Goal: Transaction & Acquisition: Subscribe to service/newsletter

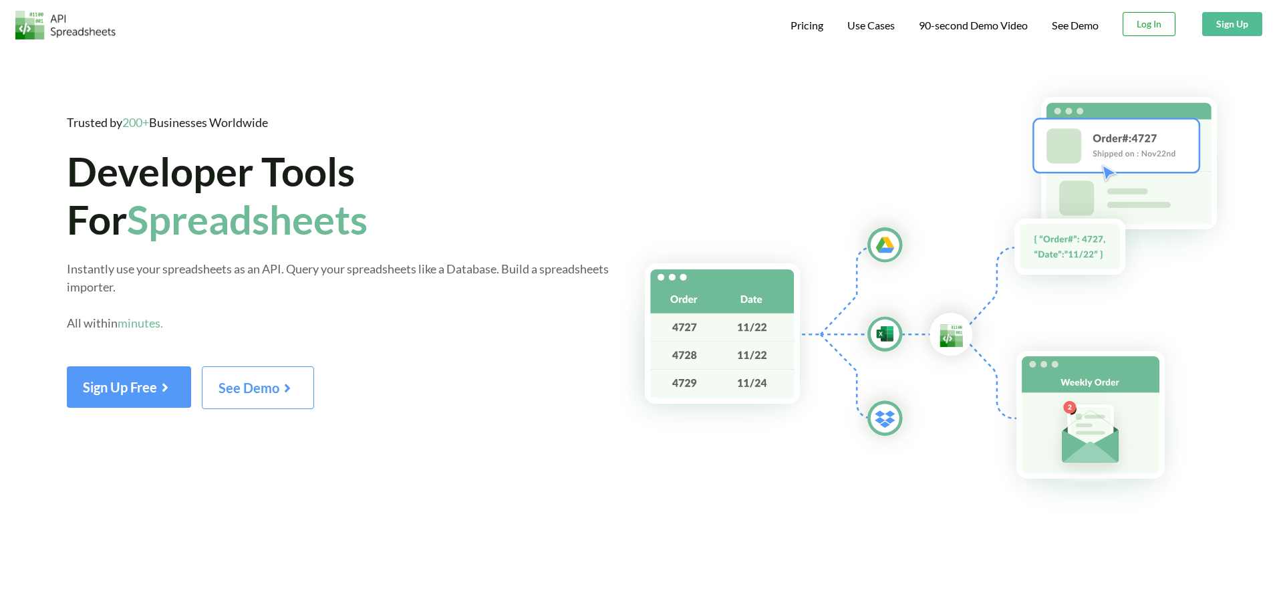
click at [1153, 26] on button "Log In" at bounding box center [1149, 24] width 53 height 24
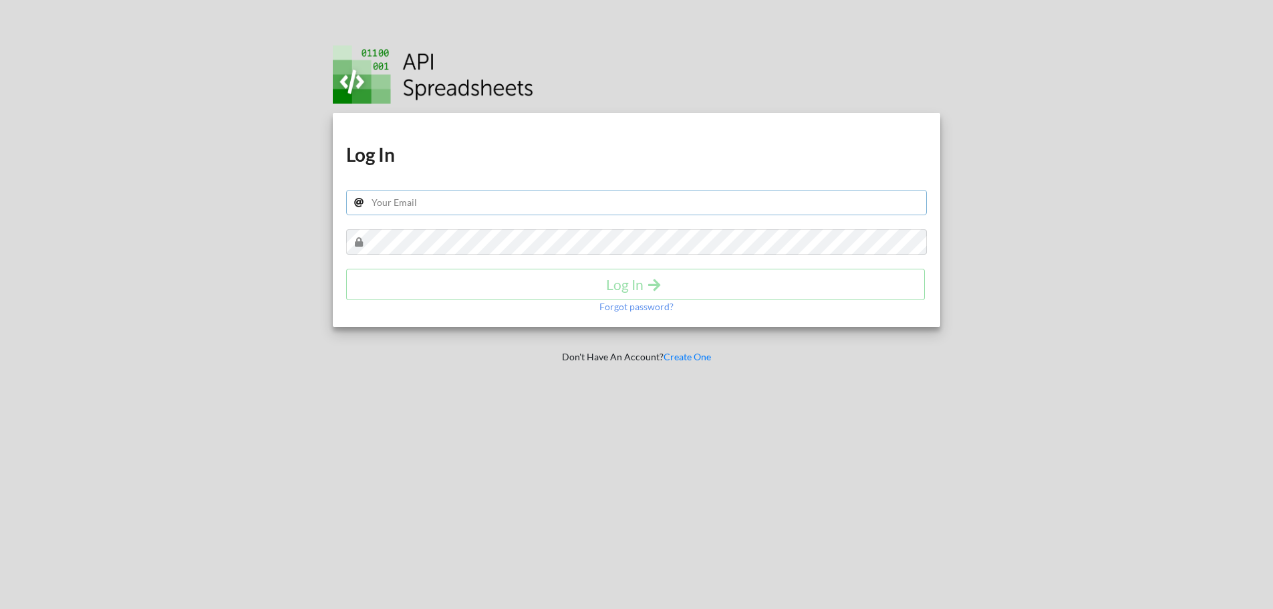
click at [662, 210] on input "text" at bounding box center [636, 202] width 581 height 25
click at [684, 357] on link "Create One" at bounding box center [687, 356] width 47 height 11
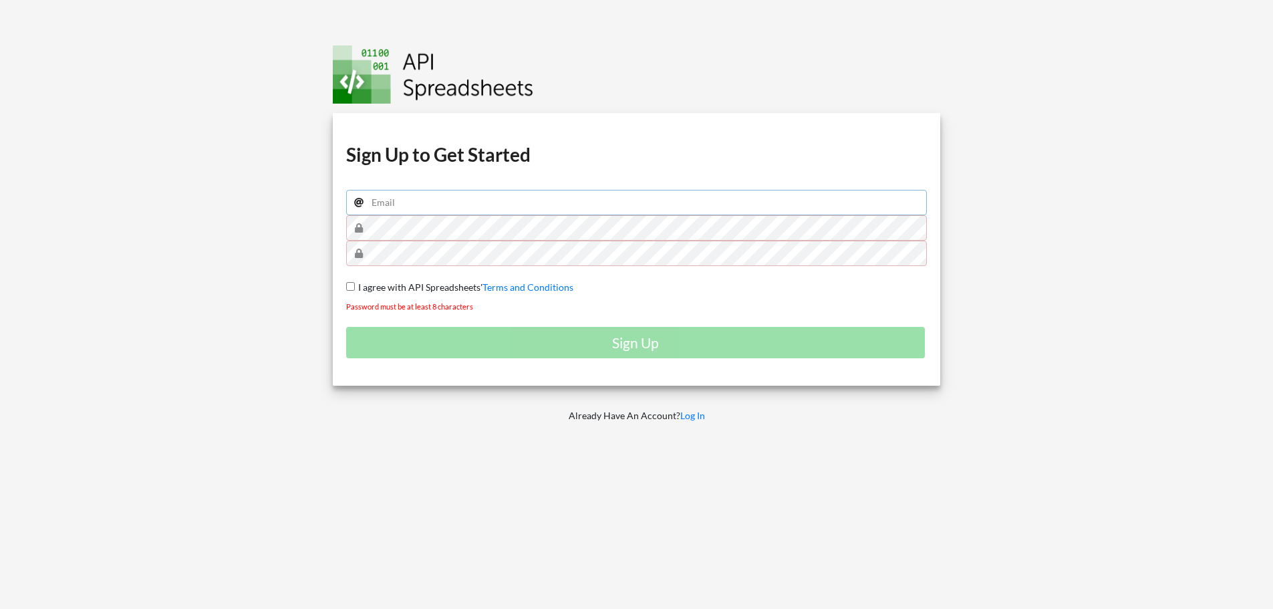
click at [569, 206] on input "email" at bounding box center [636, 202] width 581 height 25
type input "hidayat@digitalmarketinglabs.com"
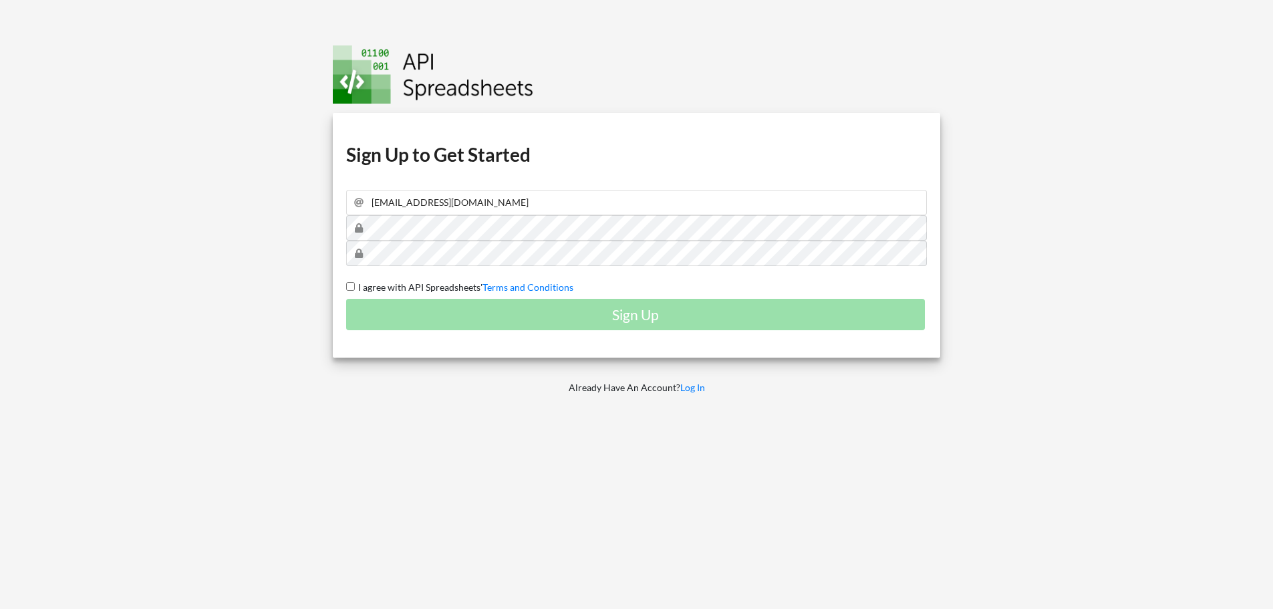
click at [406, 286] on span "I agree with API Spreadsheets'" at bounding box center [419, 286] width 128 height 11
click at [355, 286] on input "I agree with API Spreadsheets' Terms and Conditions" at bounding box center [350, 286] width 9 height 9
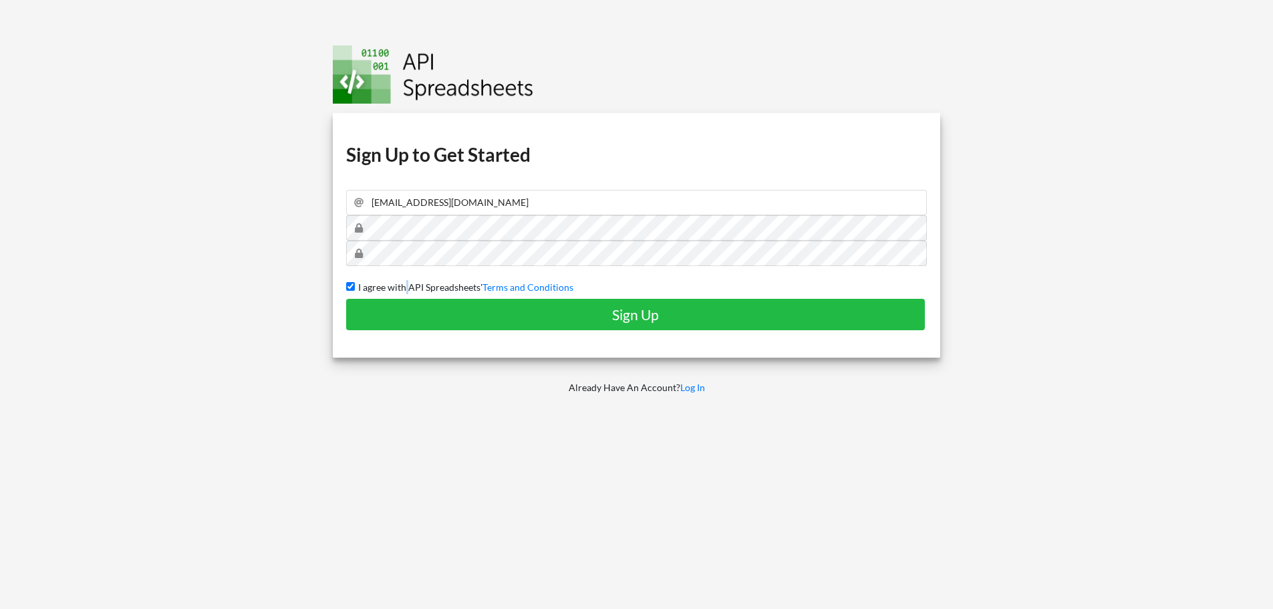
click at [406, 286] on span "I agree with API Spreadsheets'" at bounding box center [419, 286] width 128 height 11
click at [355, 286] on input "I agree with API Spreadsheets' Terms and Conditions" at bounding box center [350, 286] width 9 height 9
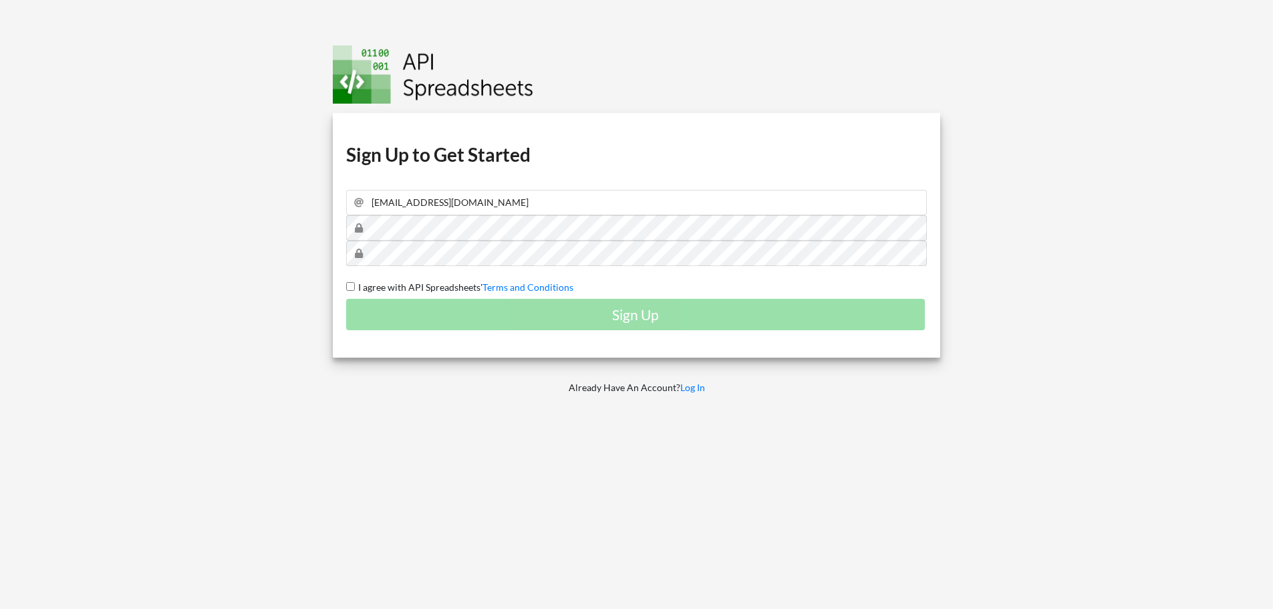
click at [444, 316] on div "Sign Up" at bounding box center [636, 314] width 581 height 31
click at [629, 313] on div "Sign Up" at bounding box center [636, 314] width 581 height 31
click at [351, 284] on input "I agree with API Spreadsheets' Terms and Conditions" at bounding box center [350, 286] width 9 height 9
checkbox input "true"
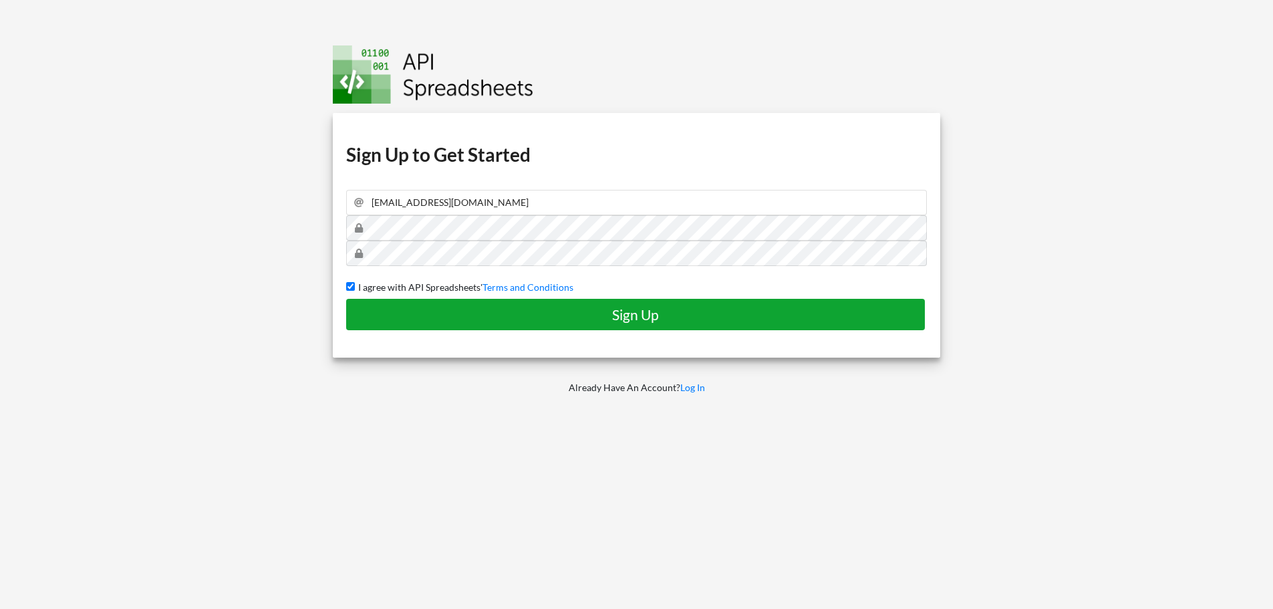
click at [658, 311] on h4 "Sign Up" at bounding box center [635, 314] width 551 height 17
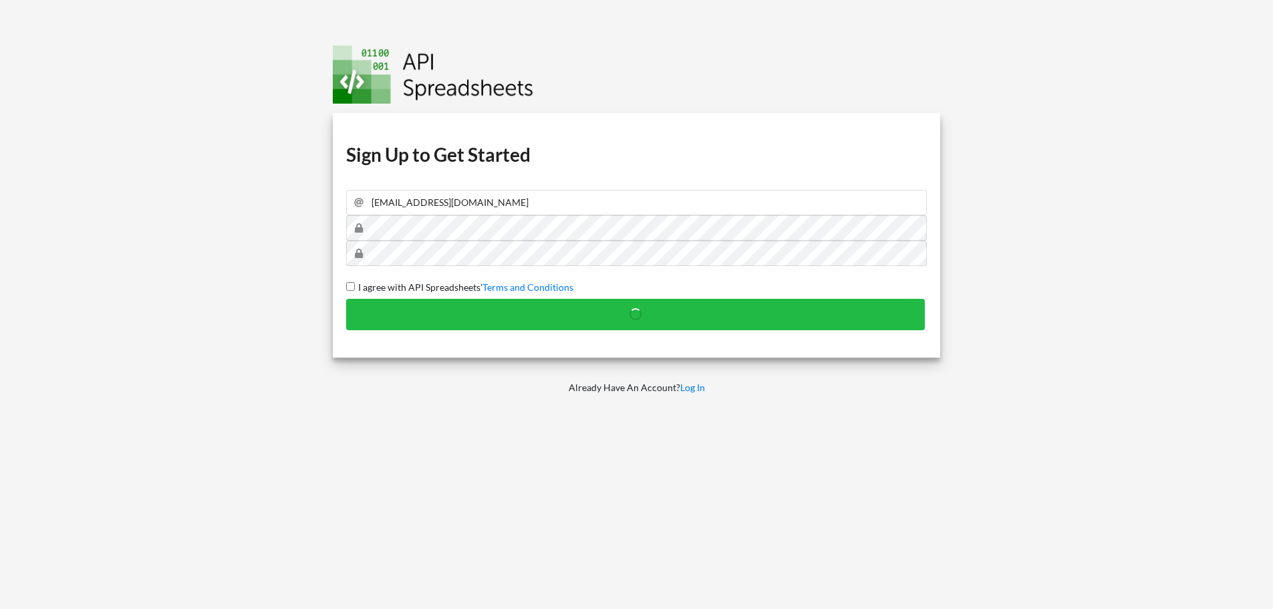
checkbox input "false"
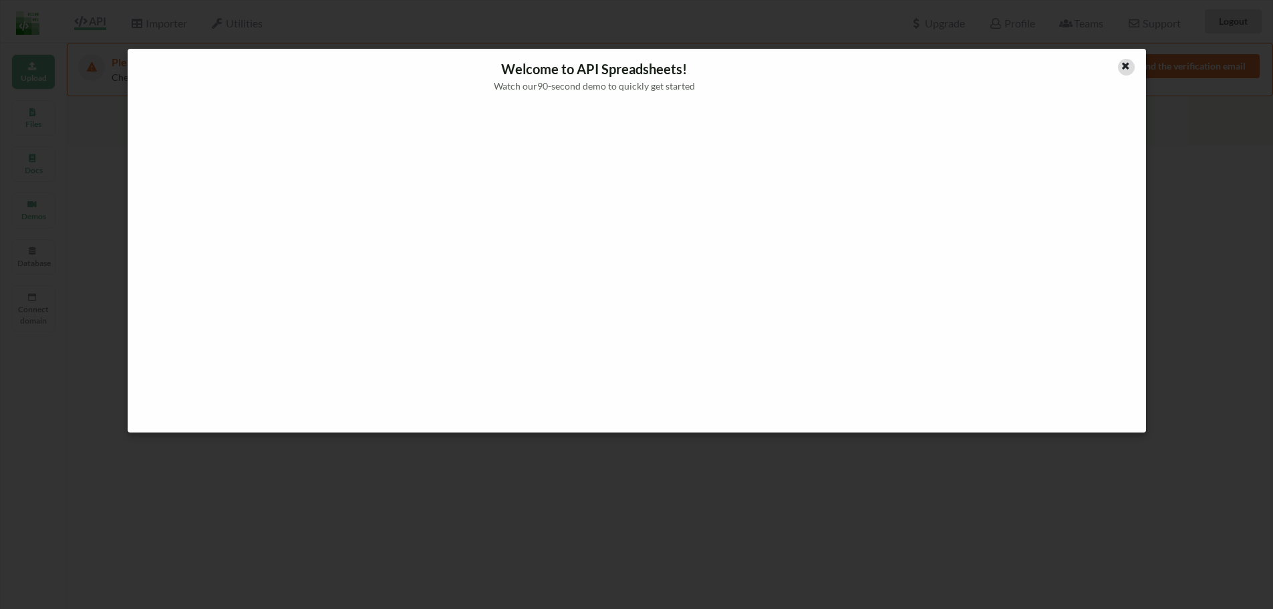
click at [1125, 67] on icon at bounding box center [1125, 63] width 11 height 9
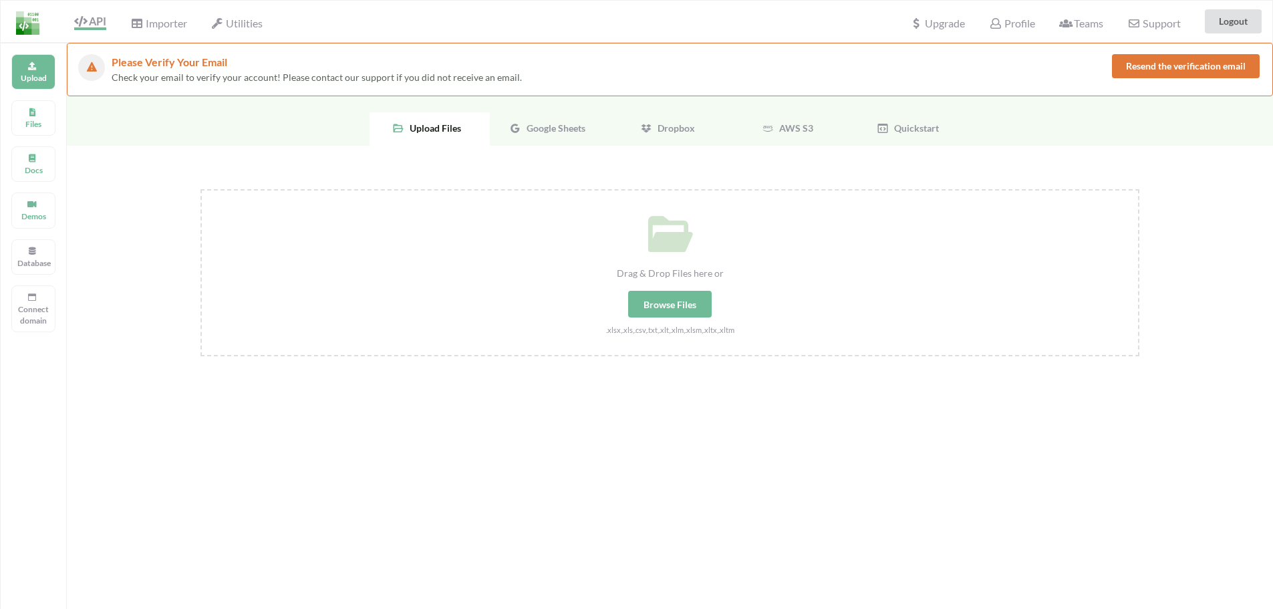
click at [1139, 61] on button "Resend the verification email" at bounding box center [1186, 66] width 148 height 24
click at [557, 128] on span "Google Sheets" at bounding box center [553, 127] width 64 height 11
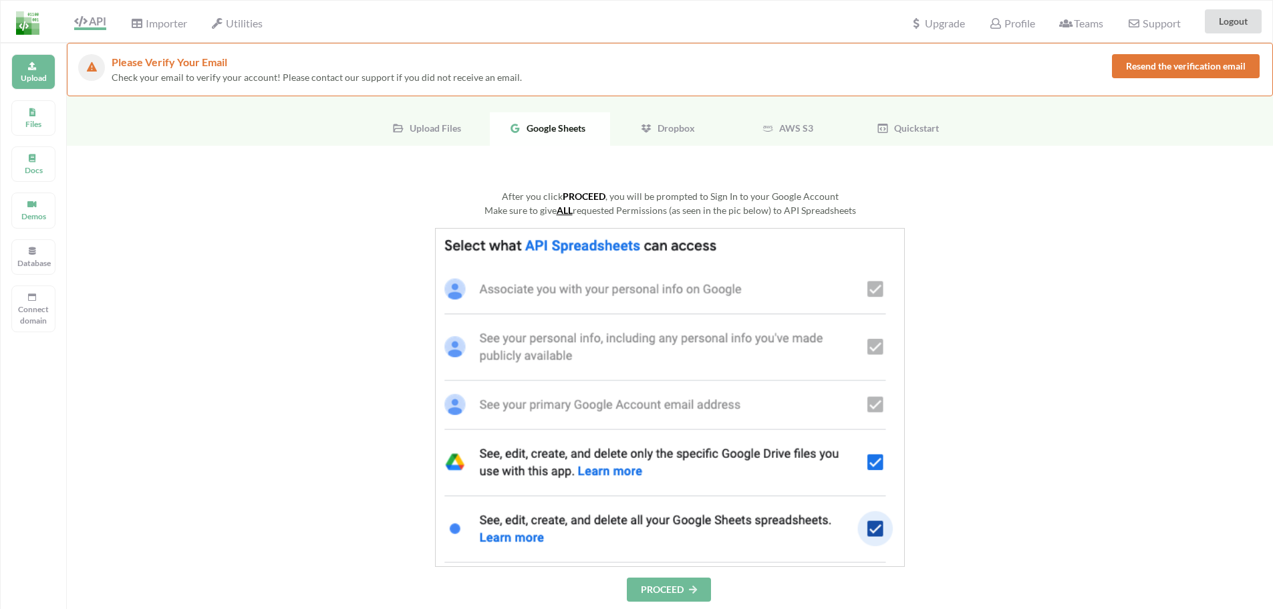
click at [664, 251] on img at bounding box center [670, 397] width 470 height 339
click at [682, 587] on button "PROCEED" at bounding box center [669, 589] width 84 height 24
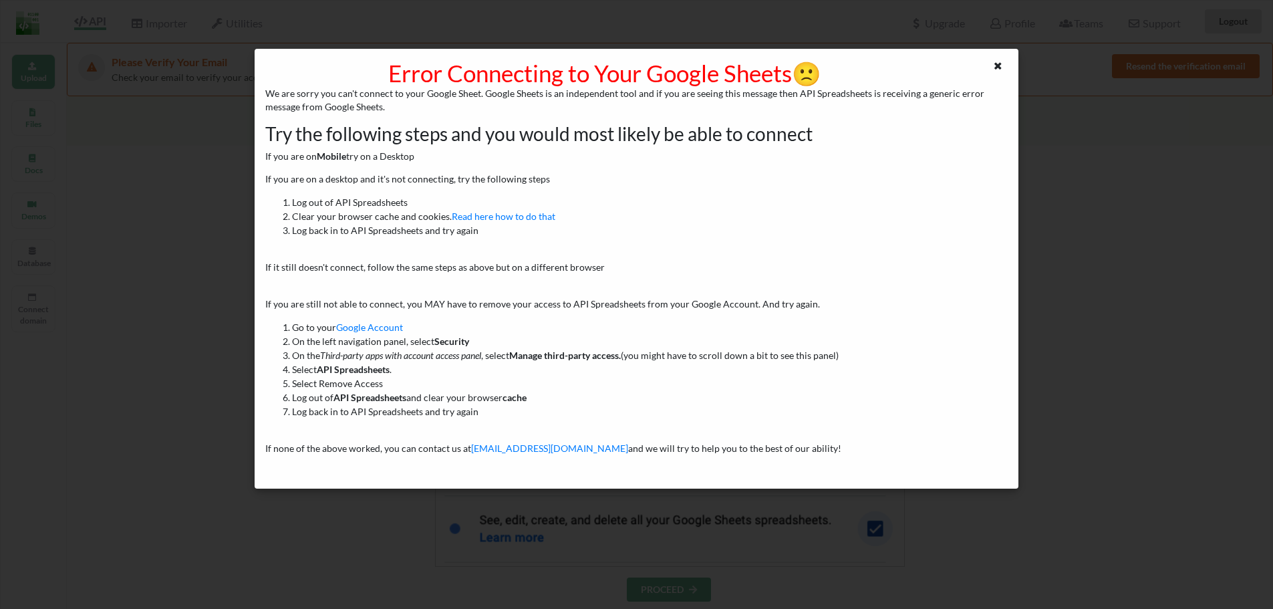
click at [633, 511] on div "Error Connecting to Your Google Sheets 🙁 We are sorry you can't connect to your…" at bounding box center [636, 304] width 1273 height 609
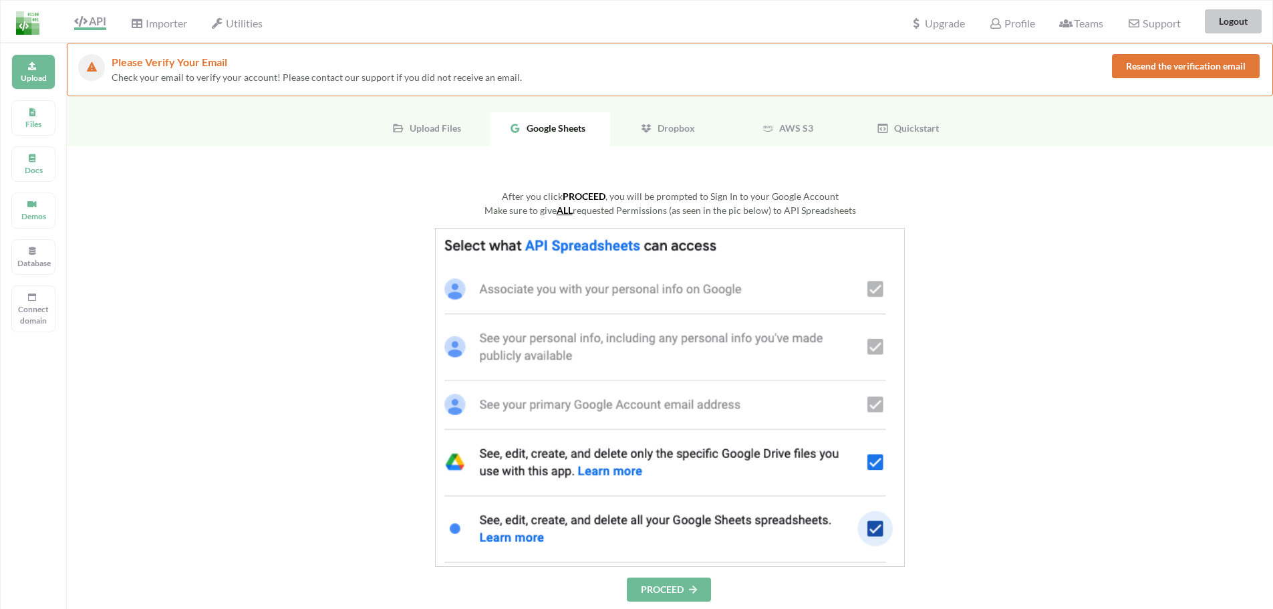
click at [1228, 23] on button "Logout" at bounding box center [1233, 21] width 57 height 24
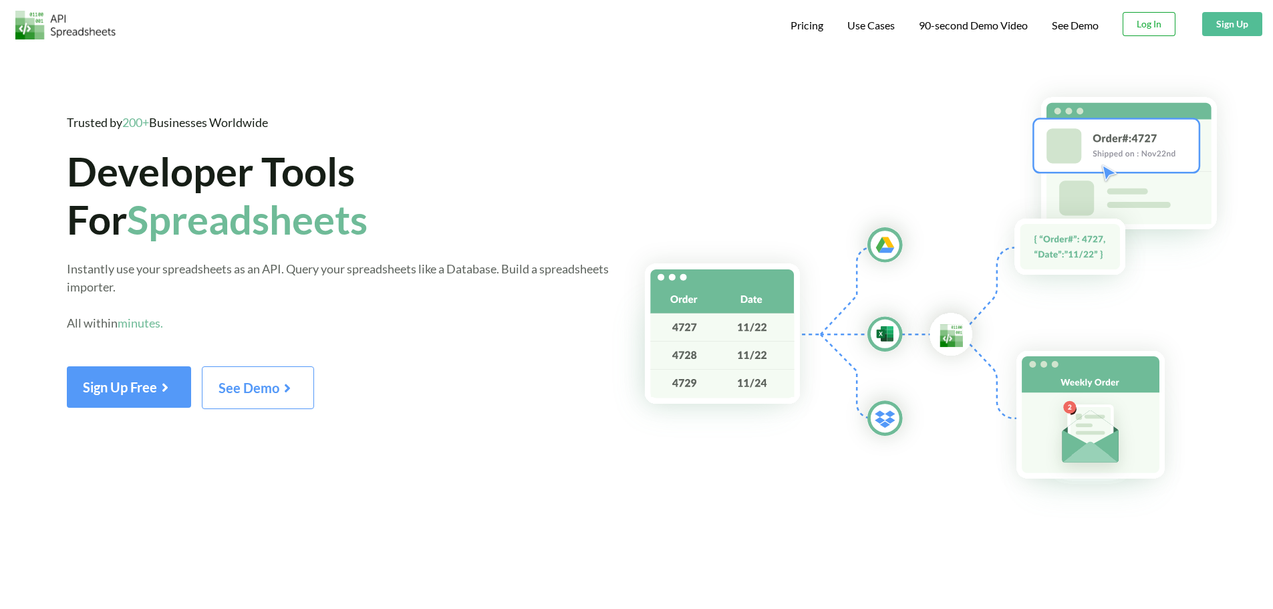
click at [1164, 17] on button "Log In" at bounding box center [1149, 24] width 53 height 24
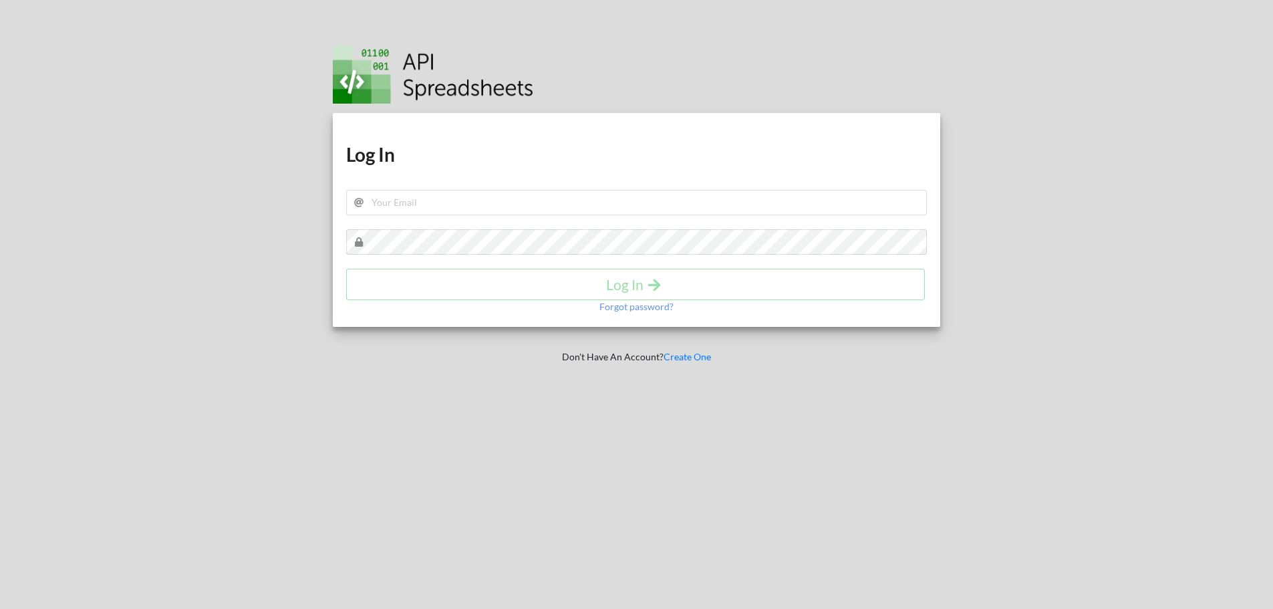
type input "[EMAIL_ADDRESS][DOMAIN_NAME]"
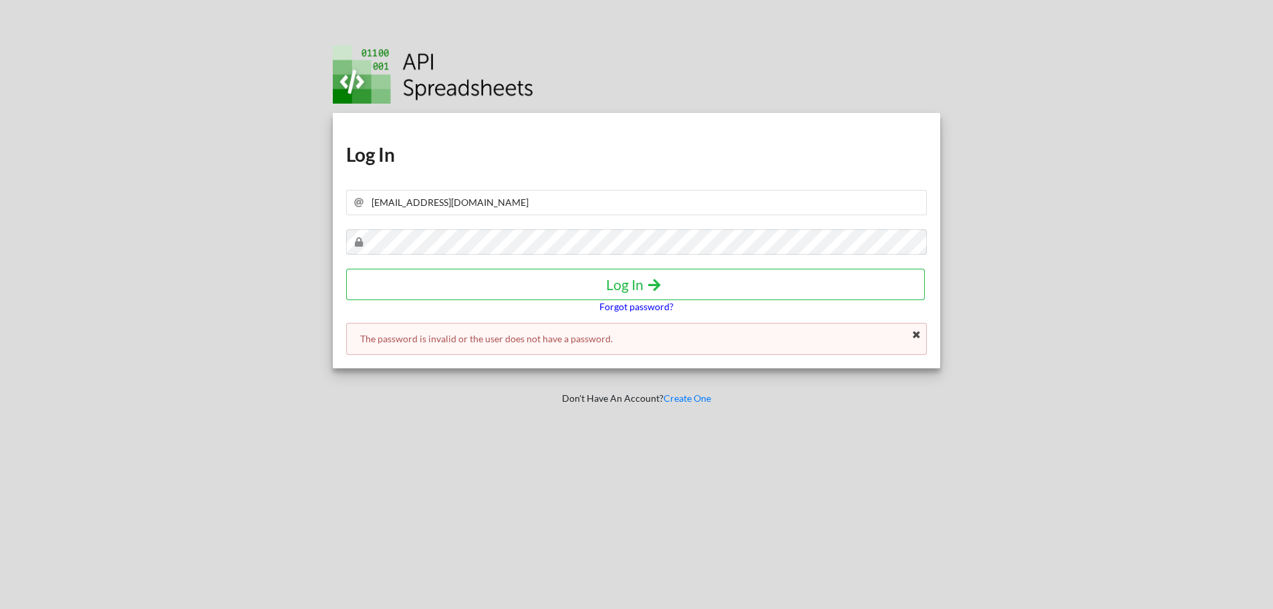
click at [625, 302] on p "Forgot password?" at bounding box center [636, 306] width 74 height 13
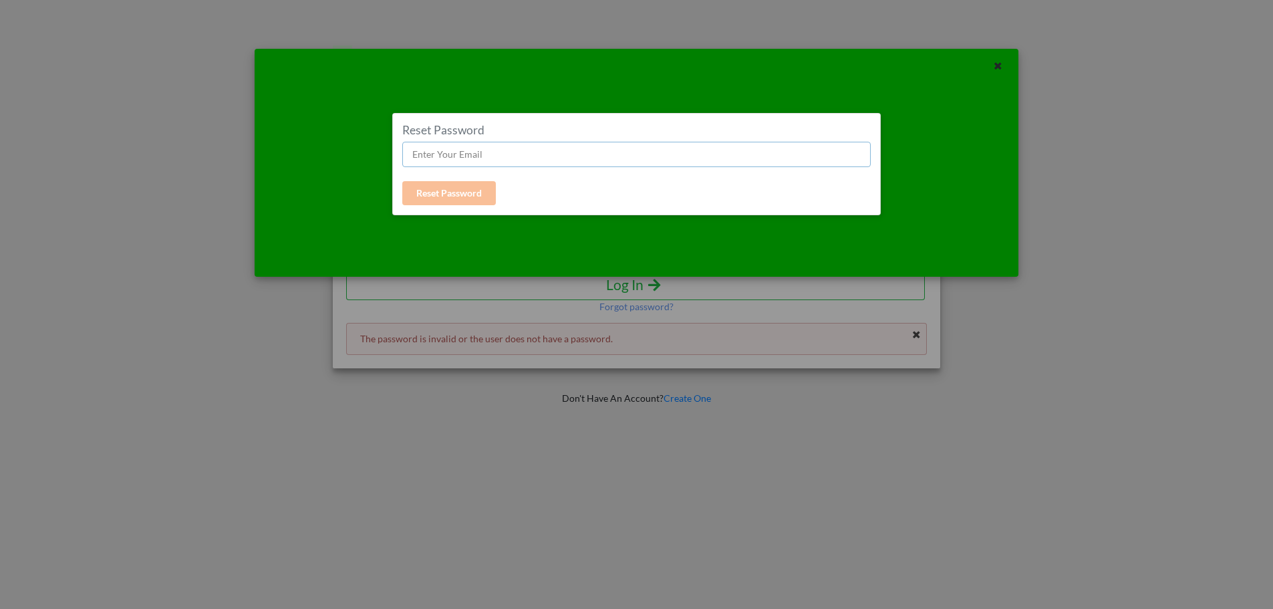
click at [477, 152] on input "text" at bounding box center [636, 154] width 468 height 25
type input "[EMAIL_ADDRESS][DOMAIN_NAME]"
click at [450, 198] on button "Reset Password" at bounding box center [449, 193] width 94 height 24
